Goal: Task Accomplishment & Management: Manage account settings

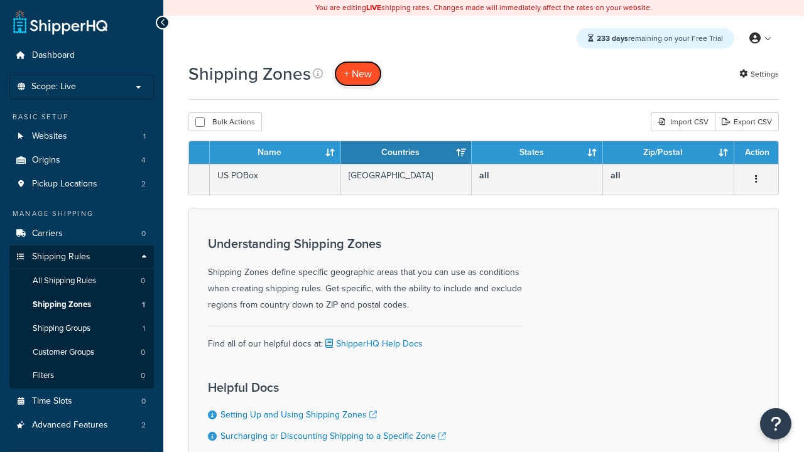
click at [358, 74] on span "+ New" at bounding box center [358, 74] width 28 height 14
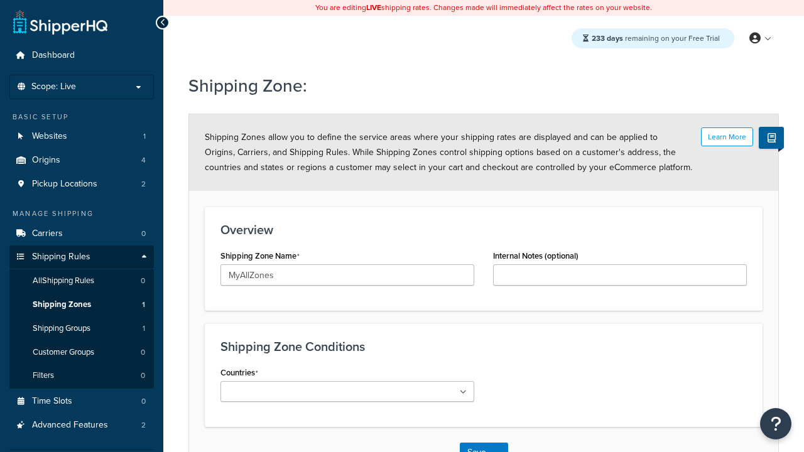
click at [347, 391] on ul at bounding box center [348, 391] width 254 height 21
click at [476, 443] on button "Save" at bounding box center [477, 453] width 34 height 20
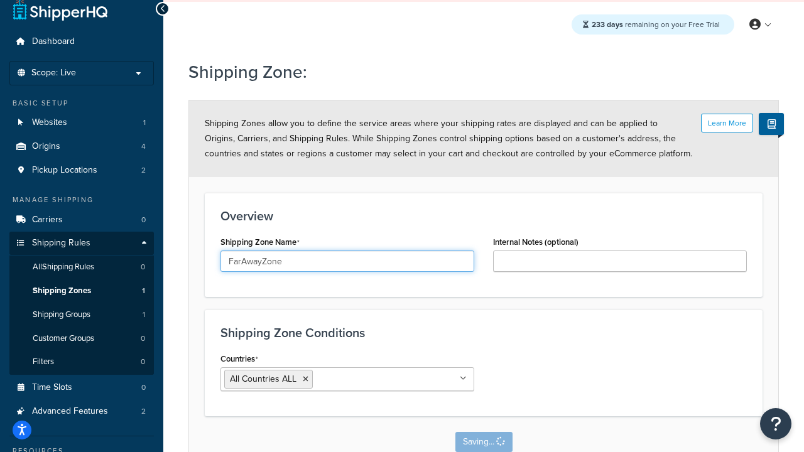
type input "FarAwayZone"
click at [347, 379] on input "Countries" at bounding box center [371, 379] width 111 height 14
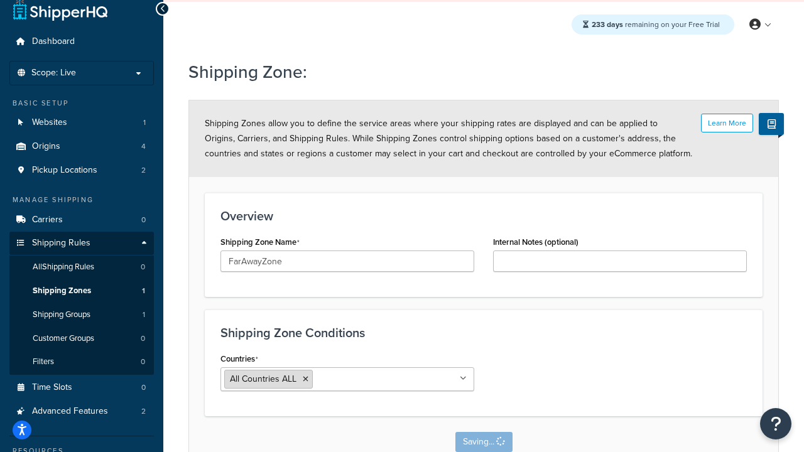
click at [263, 379] on span "All Countries ALL" at bounding box center [263, 379] width 67 height 13
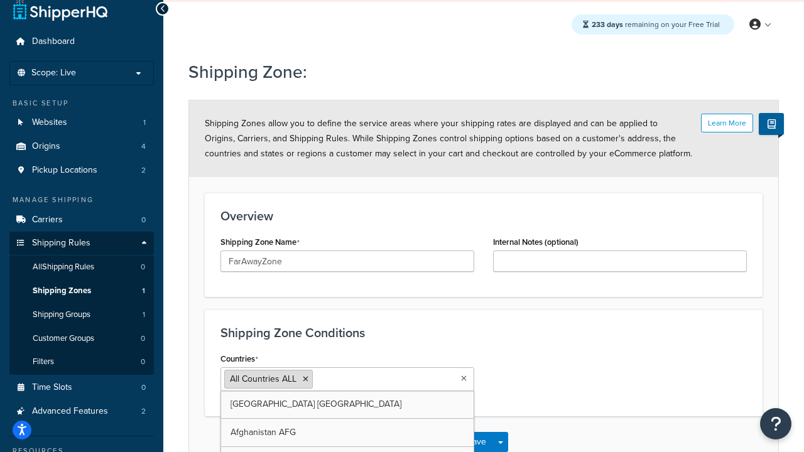
scroll to position [0, 0]
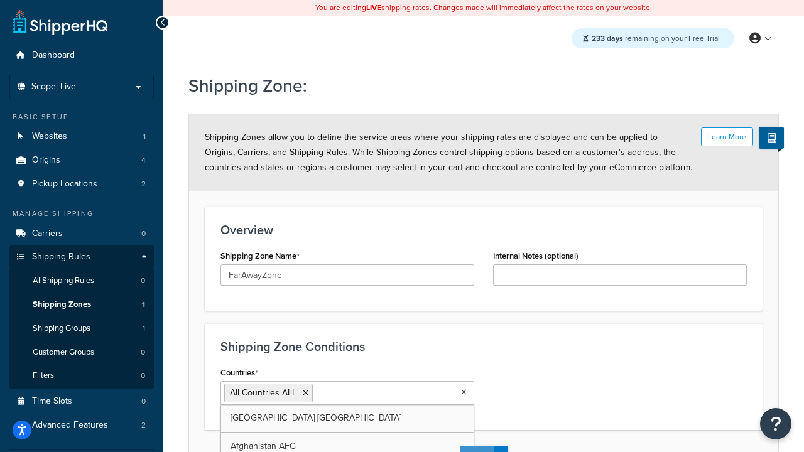
click at [476, 446] on button "Save" at bounding box center [477, 456] width 34 height 20
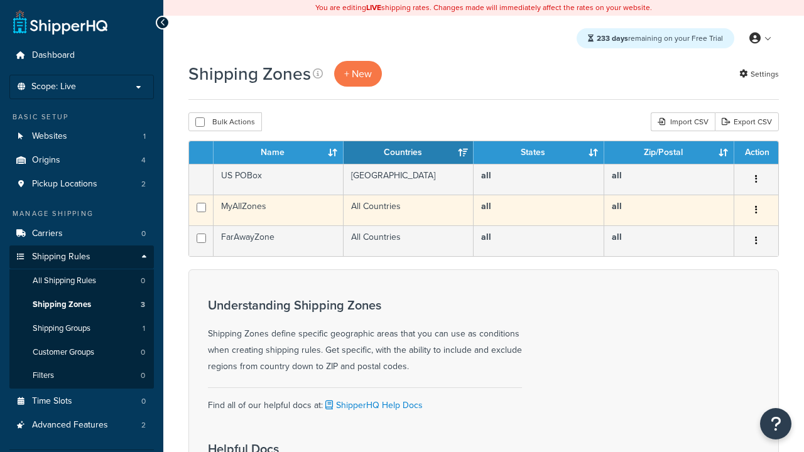
click at [756, 211] on icon "button" at bounding box center [756, 209] width 3 height 9
click at [0, 0] on link "Edit" at bounding box center [0, 0] width 0 height 0
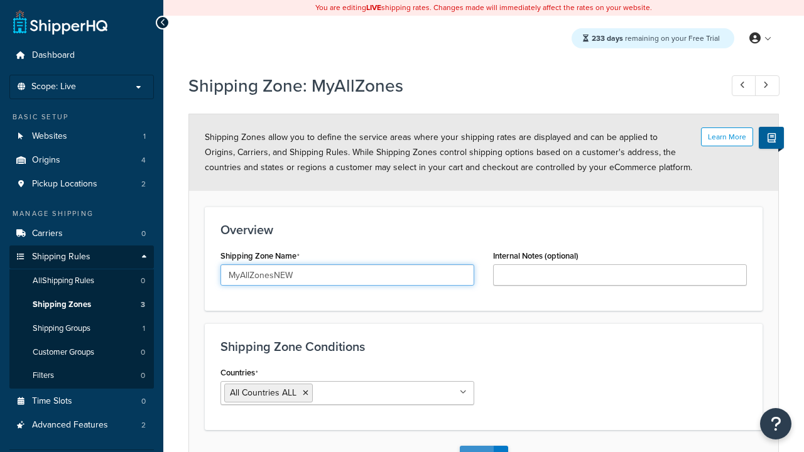
type input "MyAllZonesNEW"
click at [476, 446] on button "Save" at bounding box center [477, 456] width 34 height 20
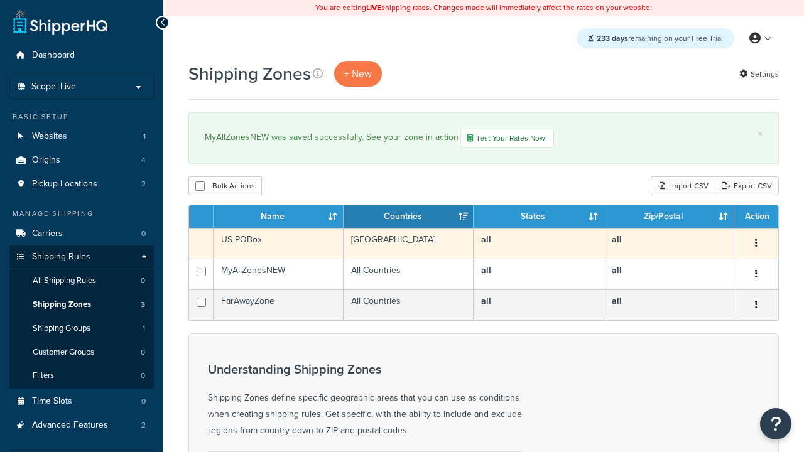
click at [756, 245] on icon "button" at bounding box center [756, 243] width 3 height 9
click at [0, 0] on link "Duplicate" at bounding box center [0, 0] width 0 height 0
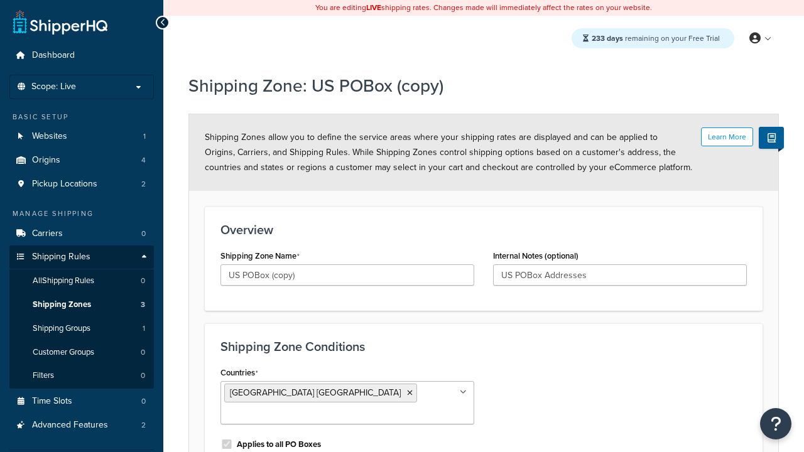
scroll to position [129, 0]
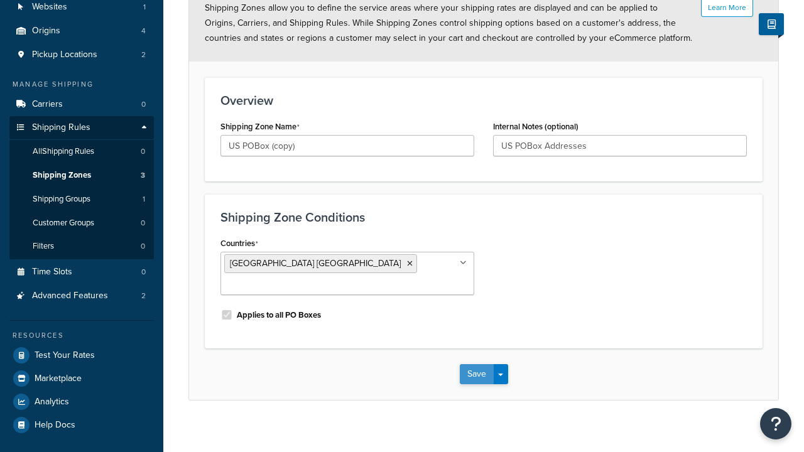
click at [476, 364] on button "Save" at bounding box center [477, 374] width 34 height 20
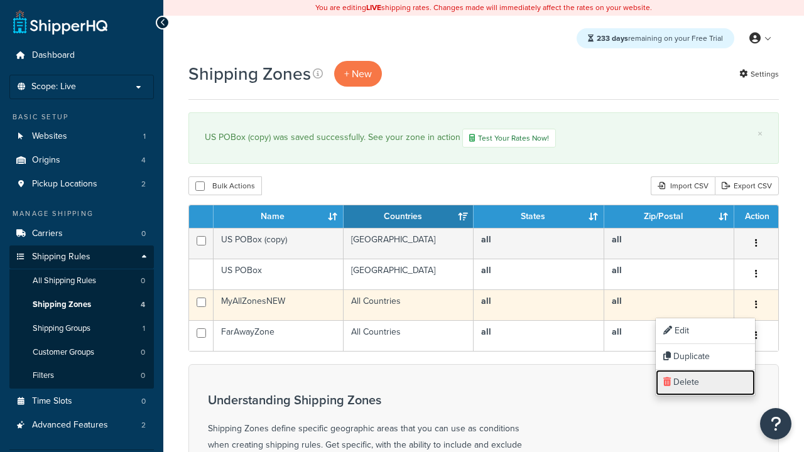
click at [705, 383] on link "Delete" at bounding box center [705, 383] width 99 height 26
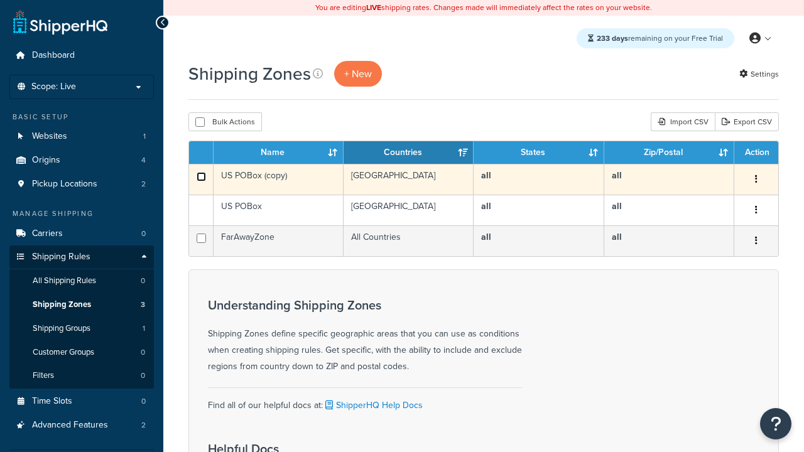
click at [201, 177] on input "checkbox" at bounding box center [201, 176] width 9 height 9
checkbox input "true"
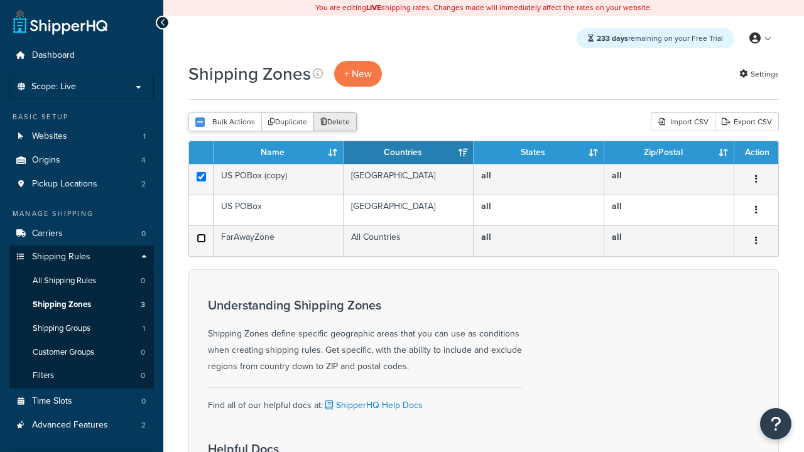
click at [201, 239] on input "checkbox" at bounding box center [201, 238] width 9 height 9
checkbox input "true"
click at [338, 123] on button "Delete" at bounding box center [335, 121] width 43 height 19
